Goal: Communication & Community: Answer question/provide support

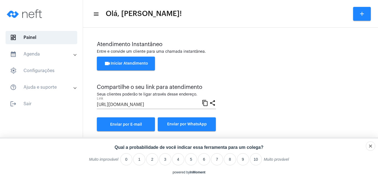
click at [119, 62] on span "videocam Iniciar Atendimento" at bounding box center [126, 64] width 44 height 4
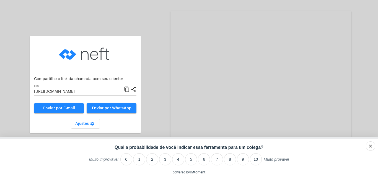
click at [126, 90] on mat-icon "content_copy" at bounding box center [127, 89] width 6 height 7
click at [351, 145] on icon "Close survey" at bounding box center [350, 146] width 3 height 3
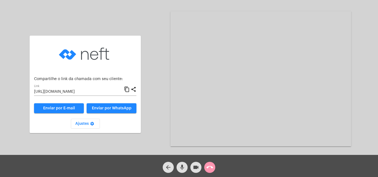
click at [127, 88] on mat-icon "content_copy" at bounding box center [127, 89] width 6 height 7
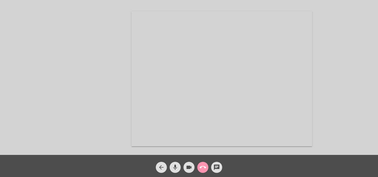
click at [325, 6] on div at bounding box center [189, 3] width 378 height 5
click at [202, 164] on mat-icon "call_end" at bounding box center [202, 167] width 7 height 7
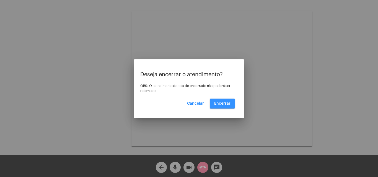
click at [218, 102] on span "Encerrar" at bounding box center [222, 104] width 16 height 4
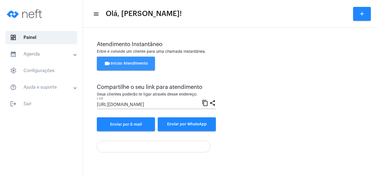
click at [124, 62] on span "videocam Iniciar Atendimento" at bounding box center [126, 64] width 44 height 4
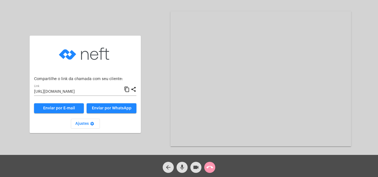
click at [127, 90] on mat-icon "content_copy" at bounding box center [127, 89] width 6 height 7
